Goal: Task Accomplishment & Management: Manage account settings

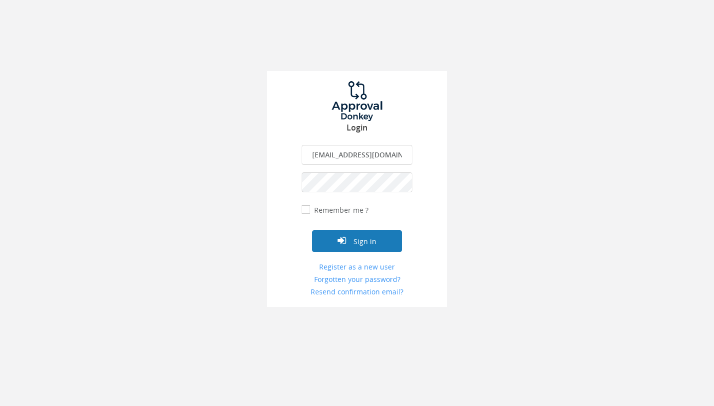
click at [391, 234] on button "Sign in" at bounding box center [357, 241] width 90 height 22
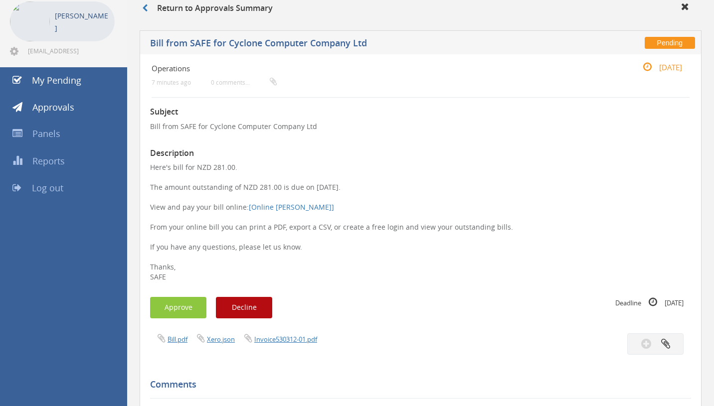
scroll to position [50, 0]
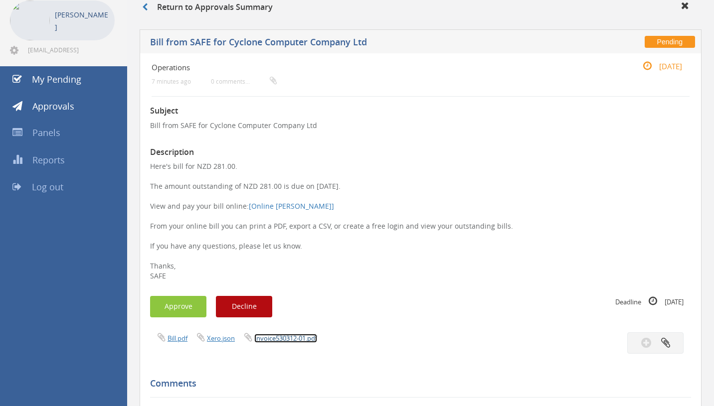
click at [285, 340] on link "Invoice530312-01.pdf" at bounding box center [285, 338] width 63 height 9
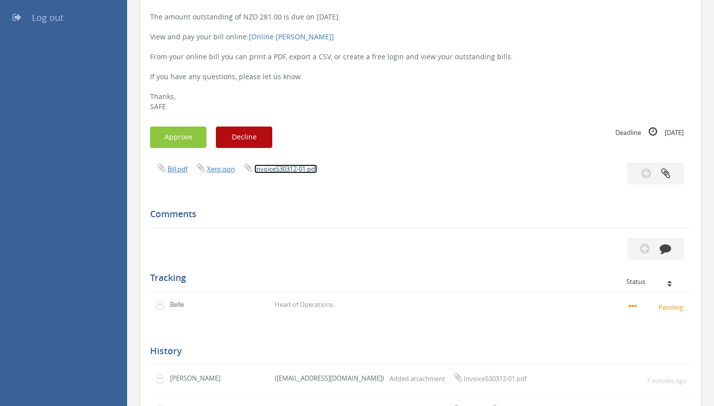
scroll to position [217, 0]
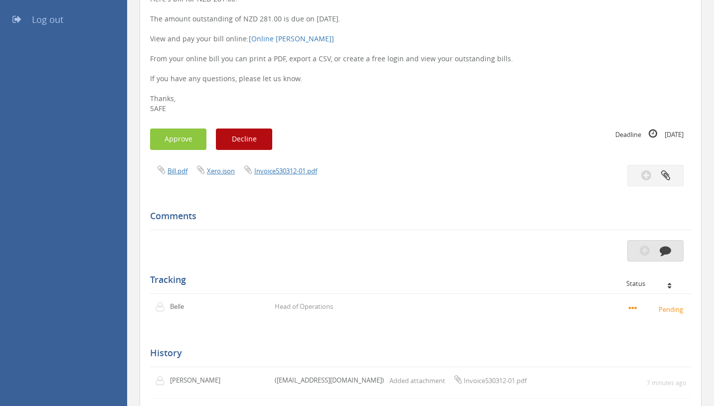
click at [667, 253] on icon "button" at bounding box center [665, 250] width 11 height 11
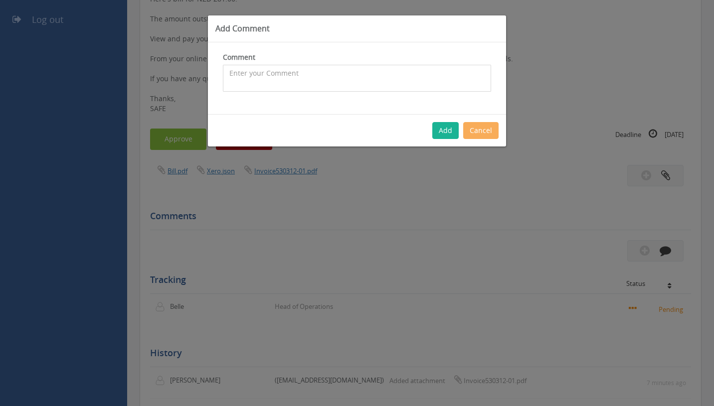
click at [356, 72] on textarea at bounding box center [357, 78] width 268 height 27
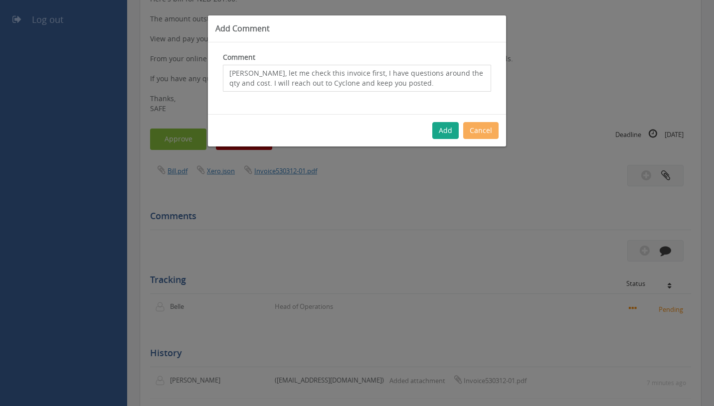
type textarea "[PERSON_NAME], let me check this invoice first, I have questions around the qty…"
click at [440, 130] on button "Add" at bounding box center [445, 130] width 26 height 17
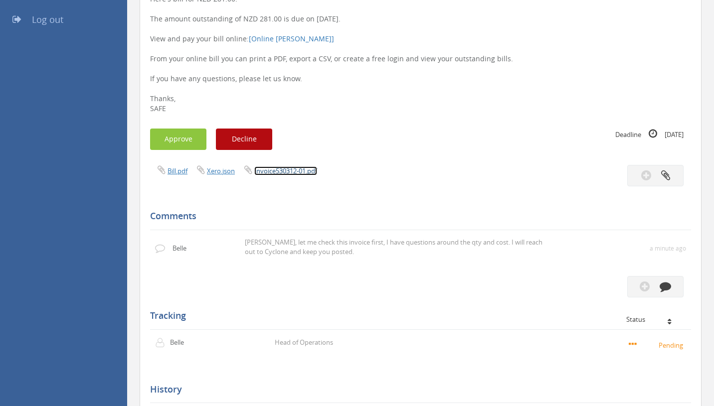
click at [295, 168] on link "Invoice530312-01.pdf" at bounding box center [285, 171] width 63 height 9
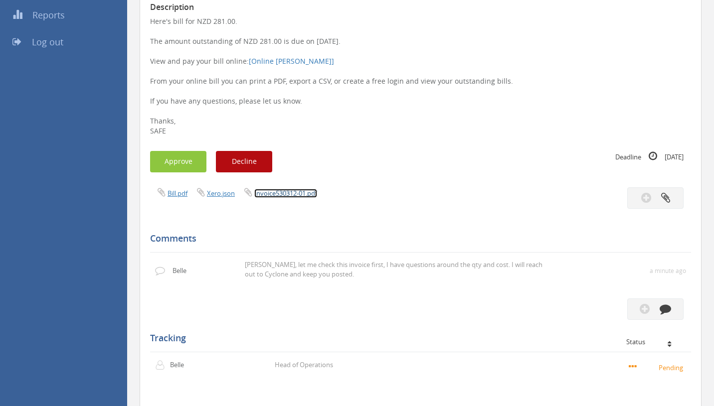
scroll to position [192, 0]
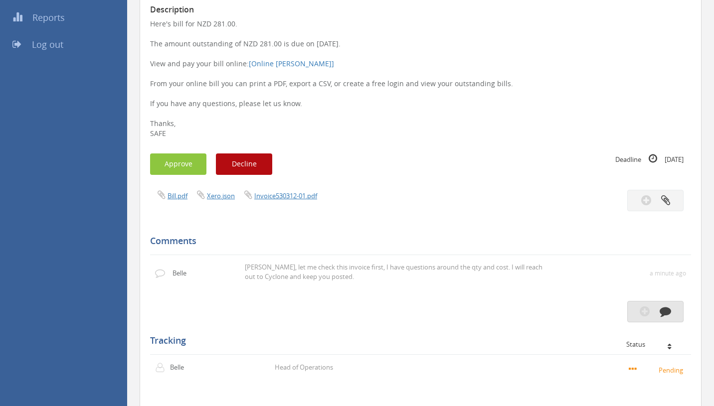
click at [672, 315] on button "button" at bounding box center [655, 311] width 56 height 21
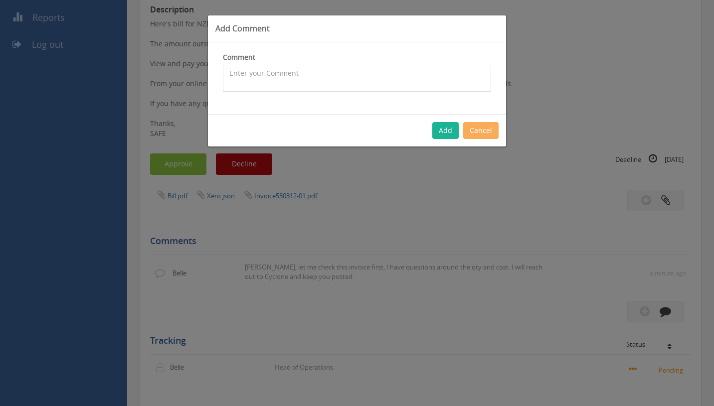
click at [315, 78] on textarea at bounding box center [357, 78] width 268 height 27
click at [362, 74] on textarea "[PERSON_NAME] should just be for 23 licenses total: @204.24" at bounding box center [357, 78] width 268 height 27
type textarea "[PERSON_NAME] should just be for 23 licenses total: $204.24"
click at [448, 129] on button "Add" at bounding box center [445, 130] width 26 height 17
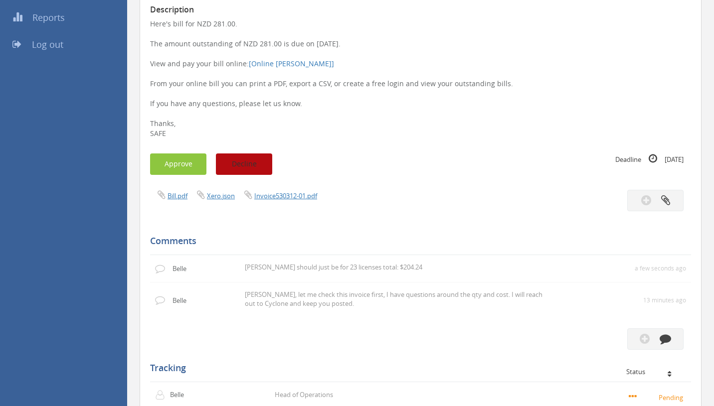
click at [255, 159] on button "Decline" at bounding box center [244, 164] width 56 height 21
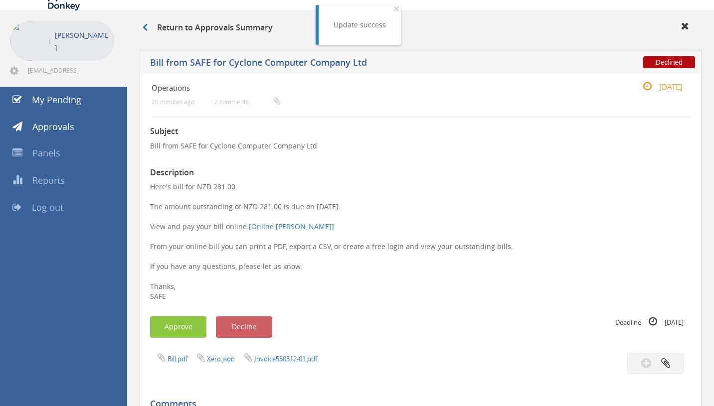
scroll to position [16, 0]
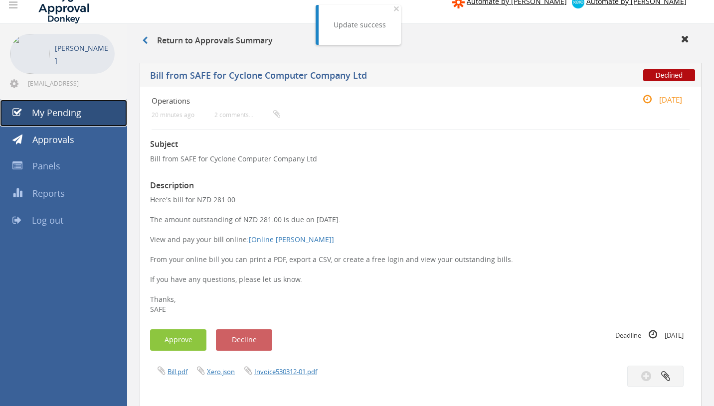
click at [67, 115] on span "My Pending" at bounding box center [56, 113] width 49 height 12
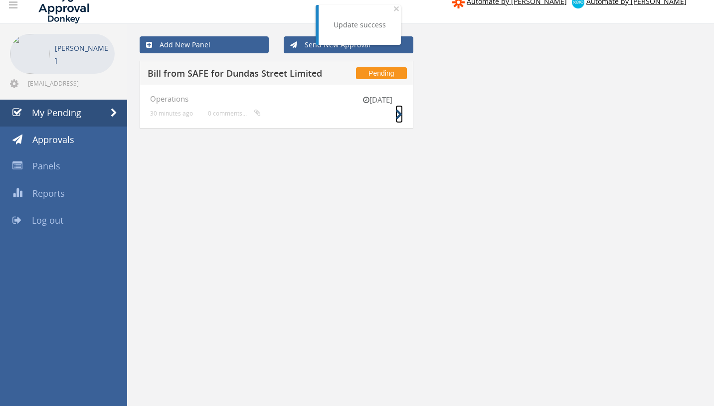
click at [401, 118] on icon at bounding box center [398, 115] width 7 height 10
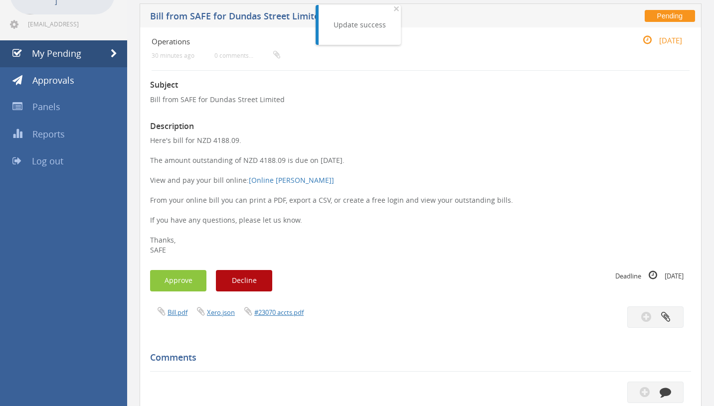
scroll to position [79, 0]
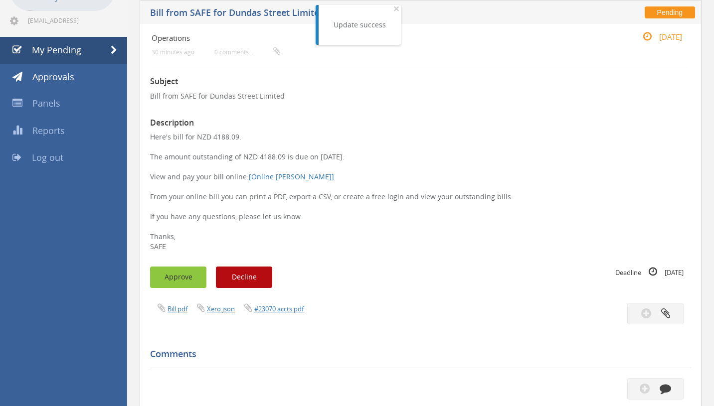
click at [174, 283] on button "Approve" at bounding box center [178, 277] width 56 height 21
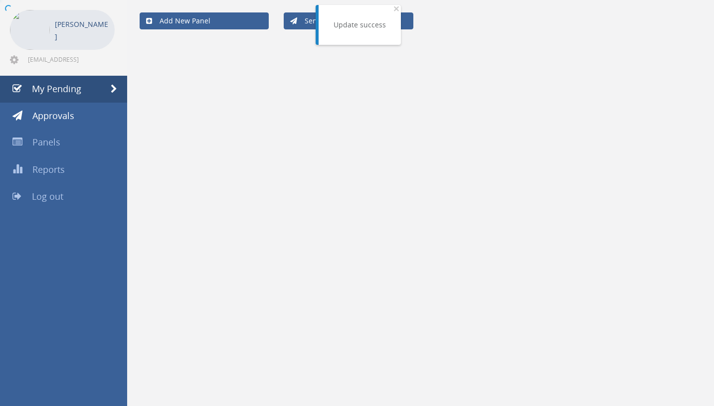
scroll to position [40, 0]
